Goal: Information Seeking & Learning: Learn about a topic

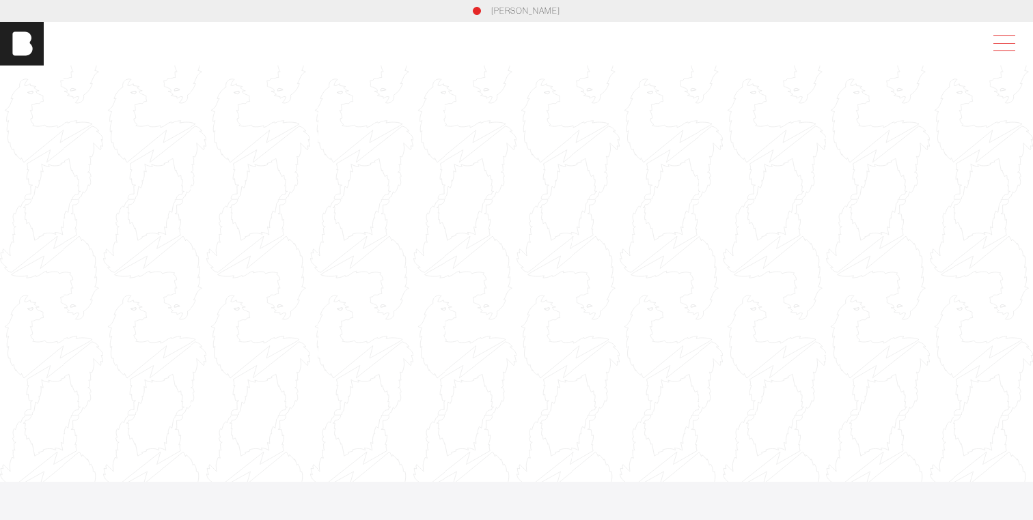
click at [999, 46] on span at bounding box center [1000, 43] width 31 height 25
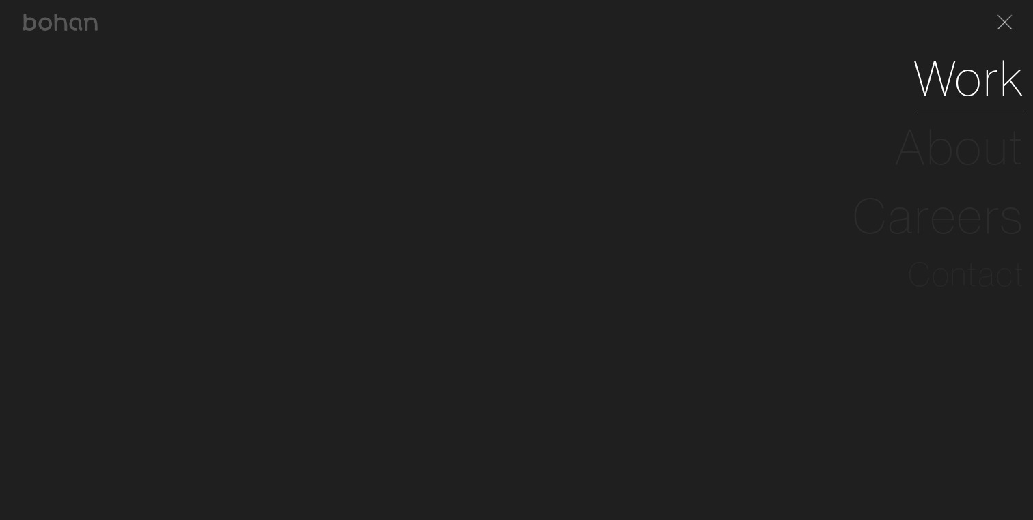
click at [977, 100] on link "Work" at bounding box center [968, 78] width 111 height 69
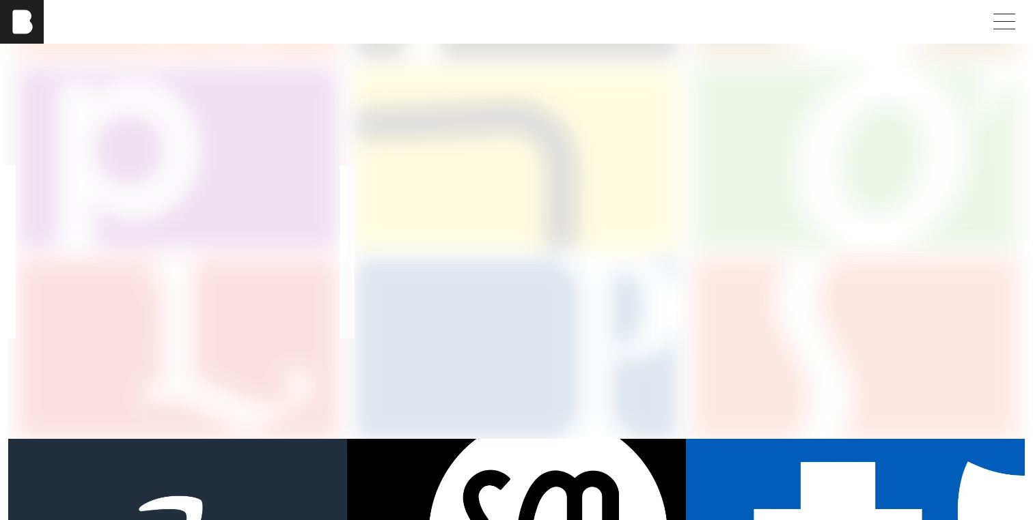
scroll to position [221, 0]
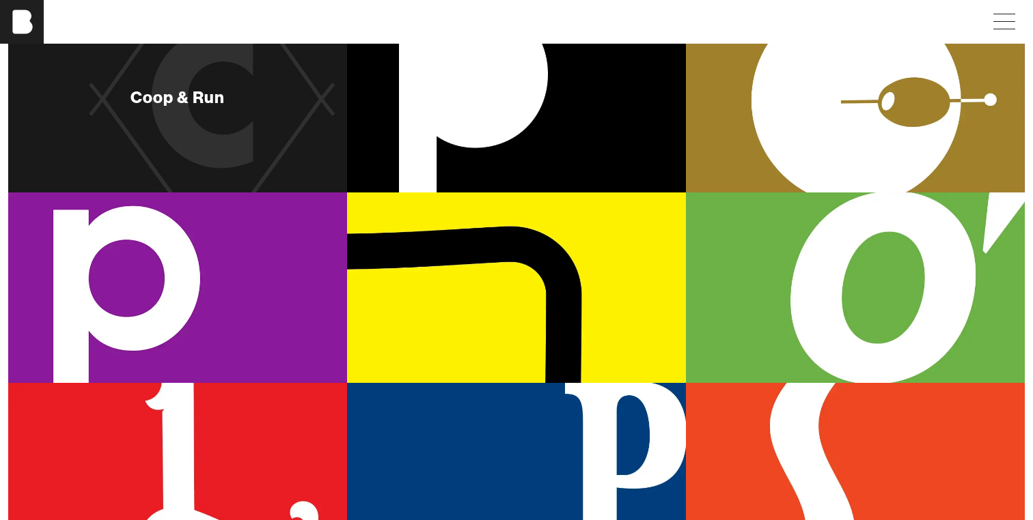
click at [257, 122] on div "Coop & Run" at bounding box center [177, 97] width 339 height 191
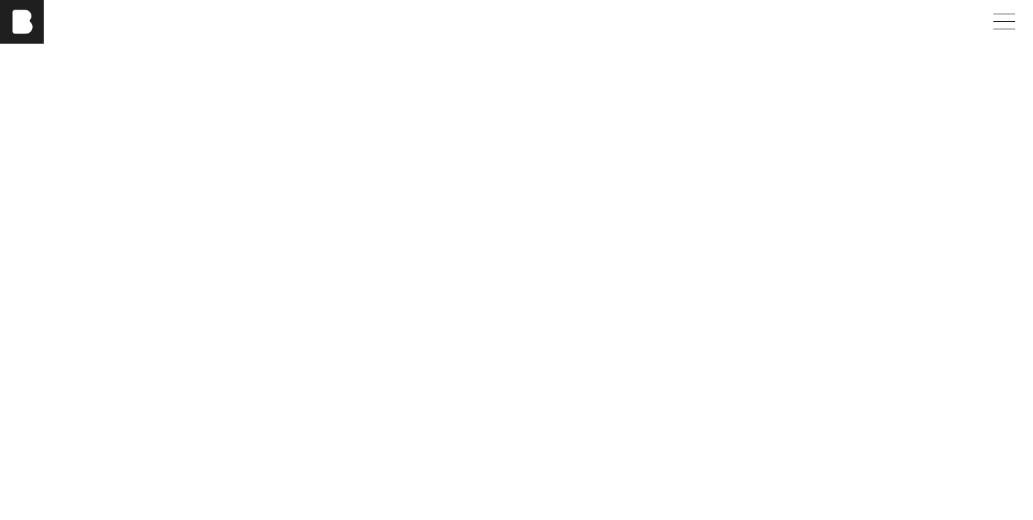
scroll to position [3833, 0]
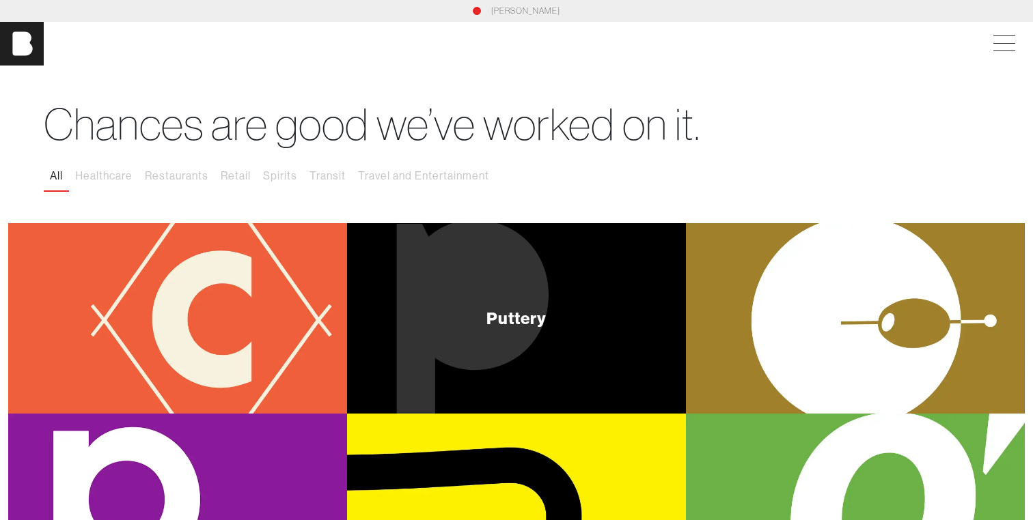
click at [486, 287] on div "Puttery" at bounding box center [516, 318] width 339 height 191
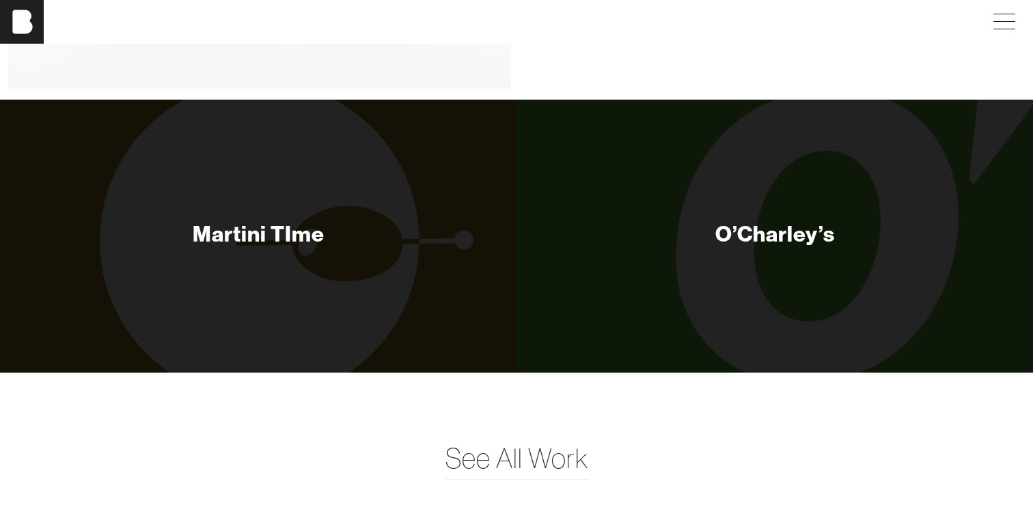
scroll to position [6138, 0]
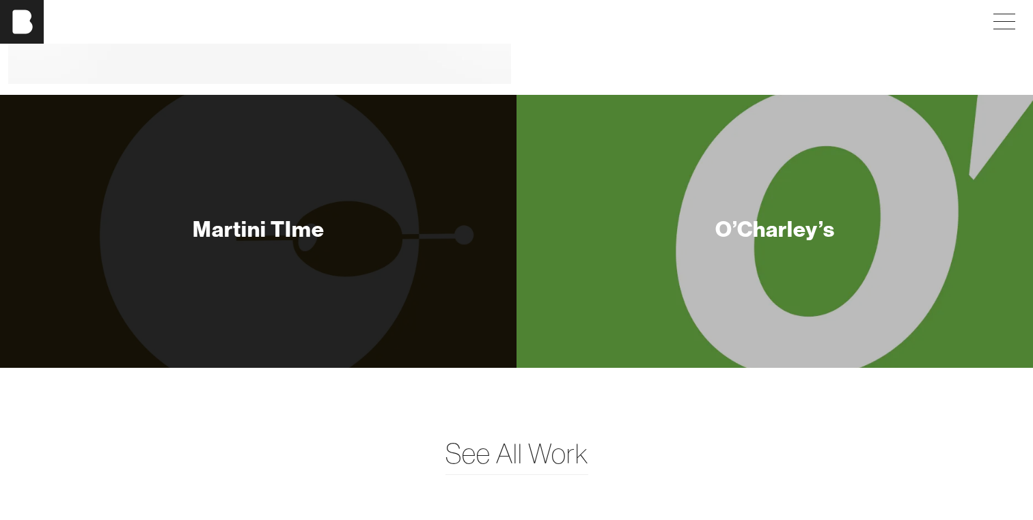
click at [733, 256] on div "O’Charley’s" at bounding box center [774, 231] width 139 height 98
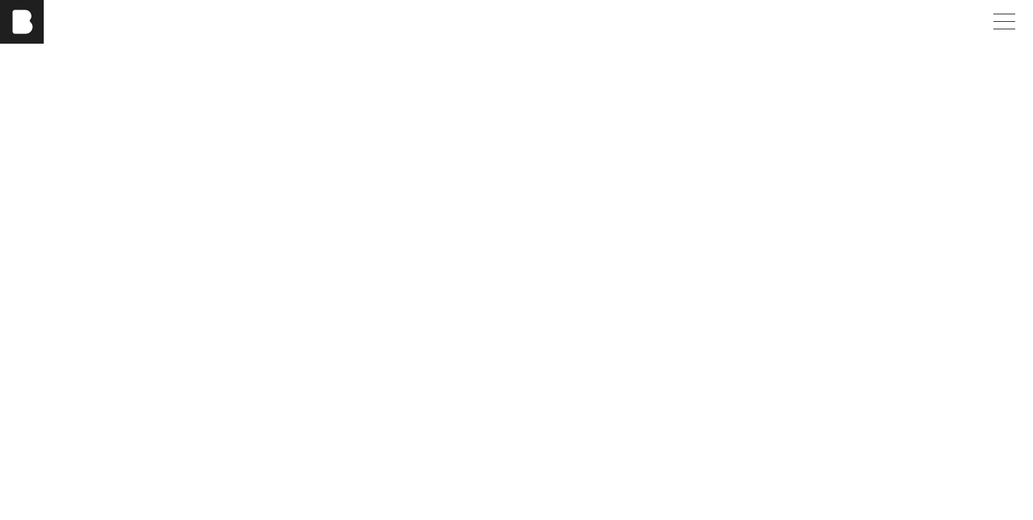
scroll to position [3481, 0]
